Goal: Transaction & Acquisition: Purchase product/service

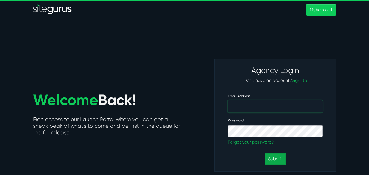
type input "[PERSON_NAME][EMAIL_ADDRESS][PERSON_NAME][DOMAIN_NAME]"
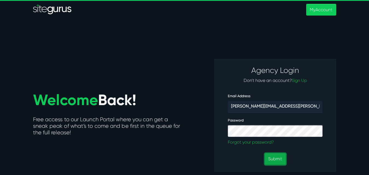
click at [285, 160] on button "Submit" at bounding box center [274, 159] width 21 height 12
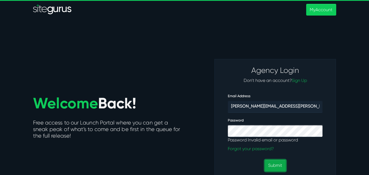
click at [272, 166] on button "Submit" at bounding box center [274, 166] width 21 height 12
click at [158, 37] on section "Welcome Back! Free access to our Launch Portal where you can get a sneak peak o…" at bounding box center [184, 112] width 369 height 187
click at [268, 161] on button "Submit" at bounding box center [274, 166] width 21 height 12
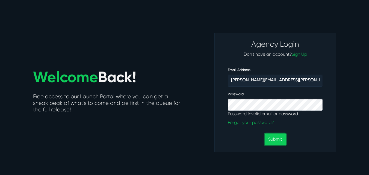
scroll to position [27, 0]
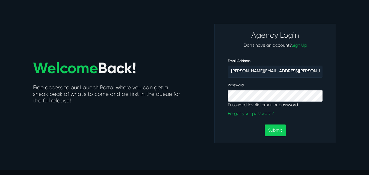
scroll to position [55, 0]
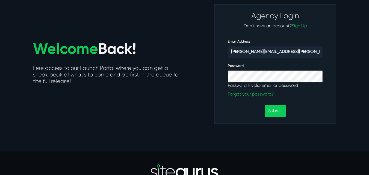
click at [193, 101] on div "Welcome Back! Free access to our Launch Portal where you can get a sneak peak o…" at bounding box center [184, 63] width 311 height 119
click at [277, 110] on button "Submit" at bounding box center [274, 111] width 21 height 12
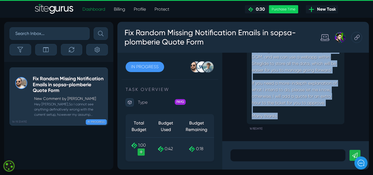
drag, startPoint x: 252, startPoint y: 67, endPoint x: 277, endPoint y: 115, distance: 54.9
click at [277, 115] on p "Hey [PERSON_NAME], So I cannot see anything definatively wrong with the current…" at bounding box center [296, 44] width 88 height 151
copy p "Hey [PERSON_NAME], So I cannot see anything definatively wrong with the current…"
click at [288, 74] on p "Hey [PERSON_NAME], So I cannot see anything definatively wrong with the current…" at bounding box center [296, 44] width 88 height 151
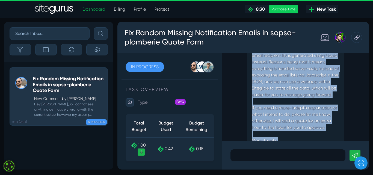
scroll to position [-27, 0]
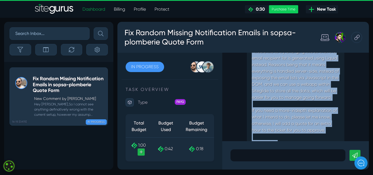
click at [291, 77] on p "Hey [PERSON_NAME], So I cannot see anything definatively wrong with the current…" at bounding box center [296, 71] width 88 height 151
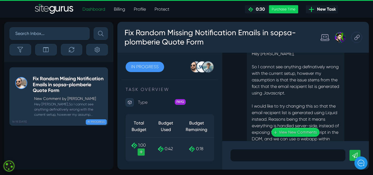
scroll to position [-109, 0]
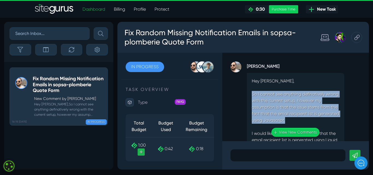
drag, startPoint x: 313, startPoint y: 109, endPoint x: 253, endPoint y: 80, distance: 66.6
click at [253, 80] on p "Hey [PERSON_NAME], So I cannot see anything definatively wrong with the current…" at bounding box center [296, 153] width 88 height 151
click at [317, 107] on p "Hey [PERSON_NAME], So I cannot see anything definatively wrong with the current…" at bounding box center [296, 153] width 88 height 151
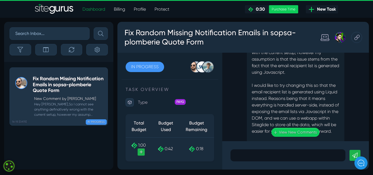
scroll to position [-55, 0]
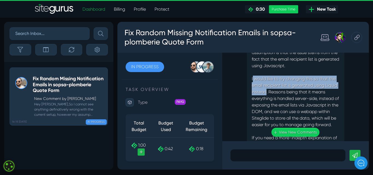
drag, startPoint x: 253, startPoint y: 65, endPoint x: 279, endPoint y: 78, distance: 29.2
click at [279, 78] on p "Hey [PERSON_NAME], So I cannot see anything definatively wrong with the current…" at bounding box center [296, 98] width 88 height 151
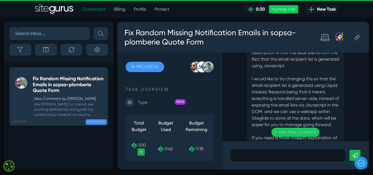
click at [288, 77] on p "Hey [PERSON_NAME], So I cannot see anything definatively wrong with the current…" at bounding box center [296, 98] width 88 height 151
drag, startPoint x: 281, startPoint y: 79, endPoint x: 295, endPoint y: 97, distance: 22.4
click at [295, 97] on div ".cls-1{fill-rule:evenodd;fill:url(#linear-gradient);} 0:06 Fix Random Missing N…" at bounding box center [295, 97] width 147 height 88
click at [297, 92] on div ".cls-1{fill-rule:evenodd;fill:url(#linear-gradient);} 0:06 Fix Random Missing N…" at bounding box center [295, 97] width 147 height 88
drag, startPoint x: 298, startPoint y: 98, endPoint x: 288, endPoint y: 97, distance: 9.9
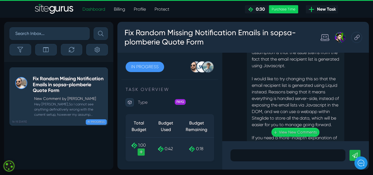
click at [288, 97] on div ".cls-1{fill-rule:evenodd;fill:url(#linear-gradient);} 0:06 Fix Random Missing N…" at bounding box center [295, 97] width 147 height 88
click at [299, 96] on div ".cls-1{fill-rule:evenodd;fill:url(#linear-gradient);} 0:06 Fix Random Missing N…" at bounding box center [295, 97] width 147 height 88
drag, startPoint x: 300, startPoint y: 97, endPoint x: 302, endPoint y: 101, distance: 5.2
click at [302, 101] on div ".cls-1{fill-rule:evenodd;fill:url(#linear-gradient);} 0:06 Fix Random Missing N…" at bounding box center [295, 97] width 147 height 88
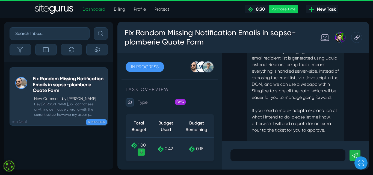
scroll to position [0, 0]
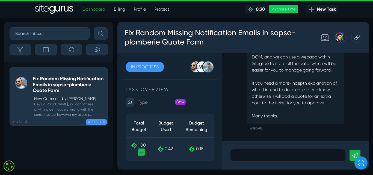
click at [313, 95] on p "Hey [PERSON_NAME], So I cannot see anything definatively wrong with the current…" at bounding box center [296, 44] width 88 height 151
drag, startPoint x: 261, startPoint y: 83, endPoint x: 290, endPoint y: 81, distance: 29.3
click at [290, 81] on p "Hey [PERSON_NAME], So I cannot see anything definatively wrong with the current…" at bounding box center [296, 44] width 88 height 151
click at [304, 81] on p "Hey [PERSON_NAME], So I cannot see anything definatively wrong with the current…" at bounding box center [296, 44] width 88 height 151
drag, startPoint x: 278, startPoint y: 99, endPoint x: 306, endPoint y: 100, distance: 28.4
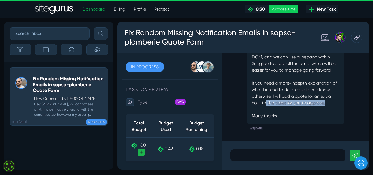
click at [306, 100] on p "Hey [PERSON_NAME], So I cannot see anything definatively wrong with the current…" at bounding box center [296, 44] width 88 height 151
click at [273, 103] on p "Hey [PERSON_NAME], So I cannot see anything definatively wrong with the current…" at bounding box center [296, 44] width 88 height 151
click at [262, 153] on p at bounding box center [287, 155] width 107 height 7
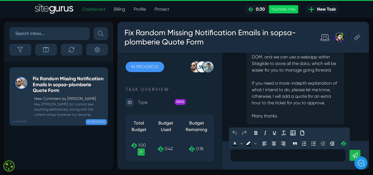
click at [289, 105] on p "Hey [PERSON_NAME], So I cannot see anything definatively wrong with the current…" at bounding box center [296, 44] width 88 height 151
click at [259, 153] on p at bounding box center [287, 155] width 107 height 7
click at [280, 103] on p "Hey [PERSON_NAME], So I cannot see anything definatively wrong with the current…" at bounding box center [296, 44] width 88 height 151
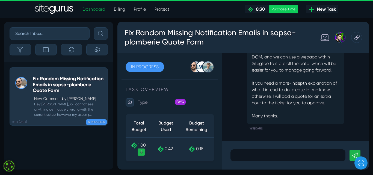
click at [270, 157] on p at bounding box center [287, 155] width 107 height 7
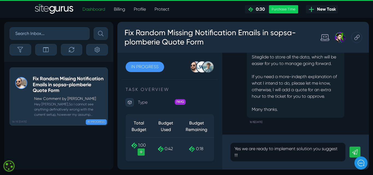
click at [358, 151] on link at bounding box center [354, 152] width 11 height 11
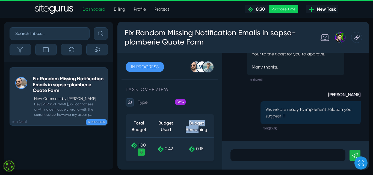
drag, startPoint x: 189, startPoint y: 124, endPoint x: 198, endPoint y: 133, distance: 12.8
click at [198, 133] on th "Budget Remaining" at bounding box center [196, 126] width 35 height 22
click at [201, 146] on span "0:18" at bounding box center [199, 148] width 7 height 5
drag, startPoint x: 196, startPoint y: 148, endPoint x: 203, endPoint y: 148, distance: 6.3
click at [203, 148] on span "0:18" at bounding box center [199, 148] width 7 height 5
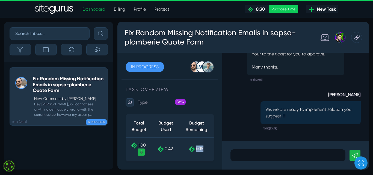
click at [203, 148] on span "0:18" at bounding box center [199, 148] width 7 height 5
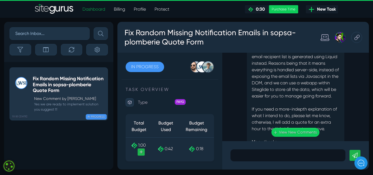
scroll to position [-55, 0]
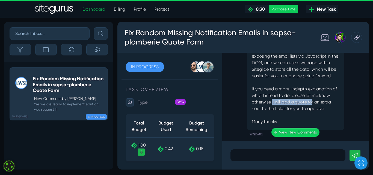
drag, startPoint x: 286, startPoint y: 95, endPoint x: 325, endPoint y: 96, distance: 39.0
click at [325, 96] on p "Hey [PERSON_NAME], So I cannot see anything definatively wrong with the current…" at bounding box center [296, 49] width 88 height 151
click at [281, 101] on p "Hey [PERSON_NAME], So I cannot see anything definatively wrong with the current…" at bounding box center [296, 49] width 88 height 151
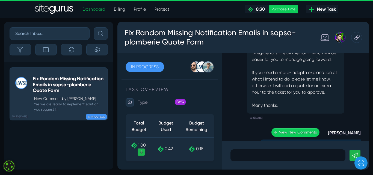
scroll to position [-36, 0]
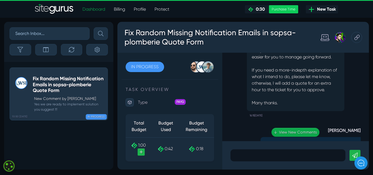
click at [298, 131] on link "↓ View New Comments" at bounding box center [295, 132] width 48 height 9
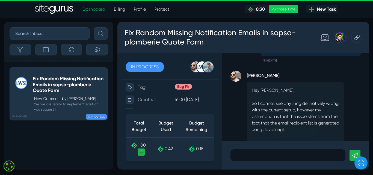
scroll to position [-164, 0]
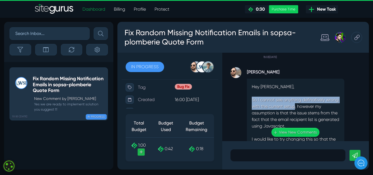
drag, startPoint x: 251, startPoint y: 86, endPoint x: 308, endPoint y: 91, distance: 56.9
click at [308, 91] on p "Hey [PERSON_NAME], So I cannot see anything definatively wrong with the current…" at bounding box center [296, 158] width 88 height 151
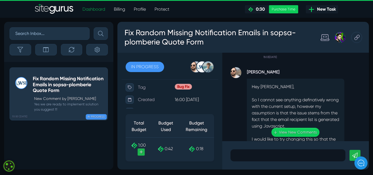
click at [320, 93] on p "Hey [PERSON_NAME], So I cannot see anything definatively wrong with the current…" at bounding box center [296, 158] width 88 height 151
click at [288, 133] on link "↓ View New Comments" at bounding box center [295, 132] width 48 height 9
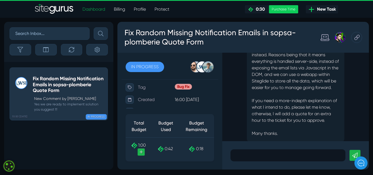
scroll to position [-67, 0]
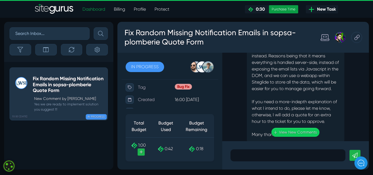
click at [282, 9] on div "Purchase Time" at bounding box center [283, 9] width 29 height 8
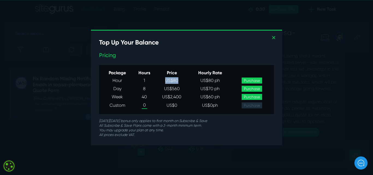
drag, startPoint x: 179, startPoint y: 80, endPoint x: 165, endPoint y: 81, distance: 14.2
click at [165, 81] on td "US$80" at bounding box center [171, 80] width 33 height 8
drag, startPoint x: 113, startPoint y: 79, endPoint x: 223, endPoint y: 79, distance: 109.7
click at [223, 79] on tr "Hour 1 US$80 US$80 ph Purchase" at bounding box center [186, 80] width 170 height 8
click at [273, 44] on div "Top Up Your Balance" at bounding box center [186, 45] width 175 height 13
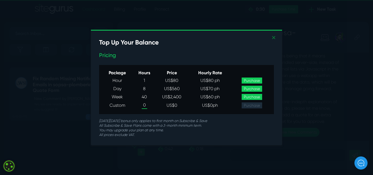
click at [276, 36] on link "✕" at bounding box center [273, 38] width 5 height 8
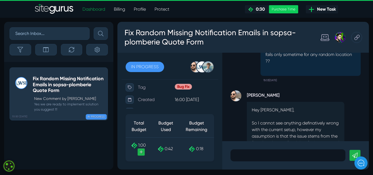
scroll to position [-190, 0]
